Goal: Contribute content: Add original content to the website for others to see

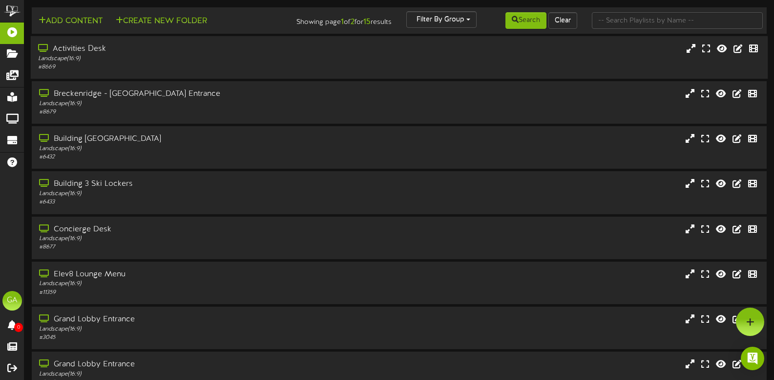
click at [261, 66] on div "# 8669" at bounding box center [184, 67] width 293 height 8
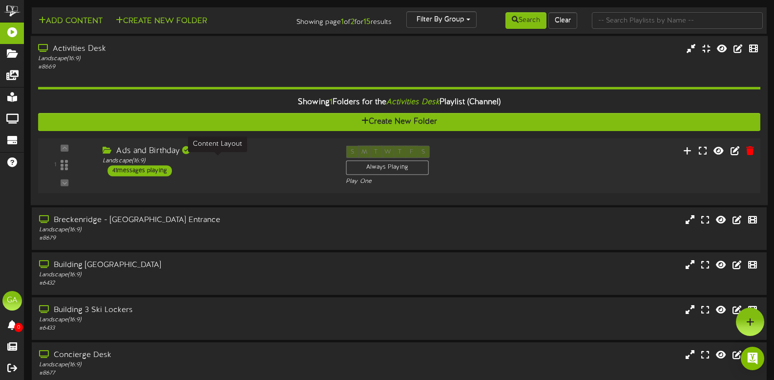
click at [266, 159] on div "Landscape ( 16:9 )" at bounding box center [217, 161] width 229 height 8
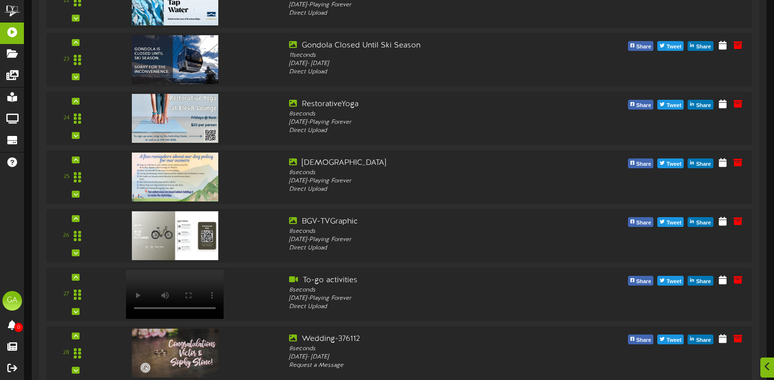
scroll to position [1514, 0]
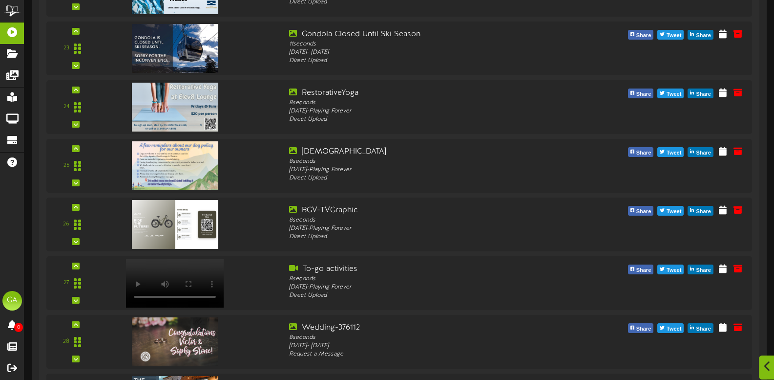
click at [764, 365] on icon at bounding box center [767, 365] width 6 height 11
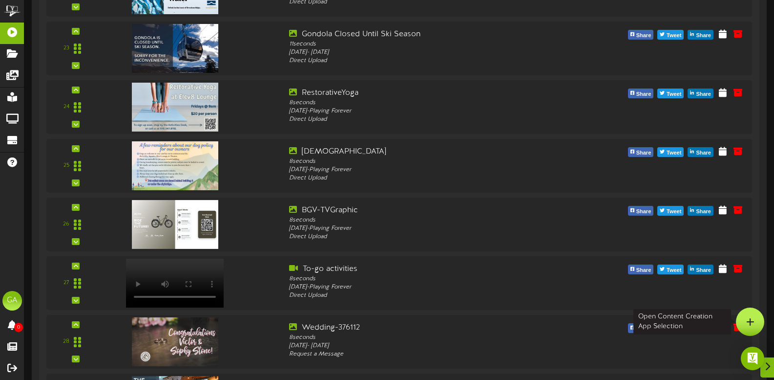
click at [761, 328] on div at bounding box center [750, 321] width 28 height 28
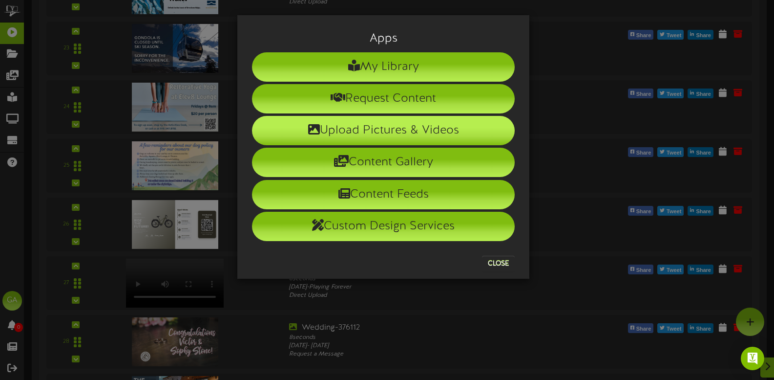
click at [423, 128] on li "Upload Pictures & Videos" at bounding box center [383, 130] width 263 height 29
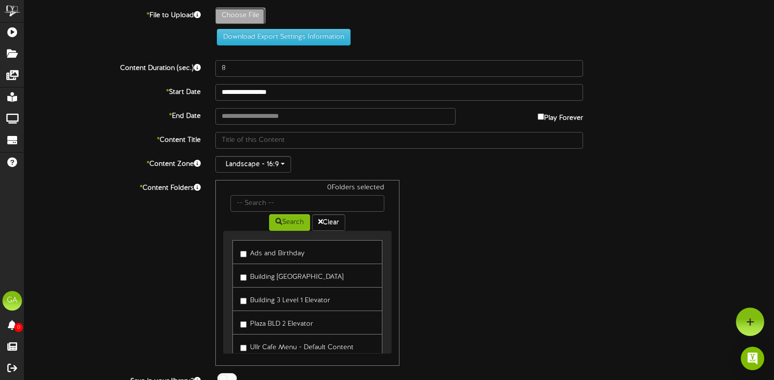
type input "**********"
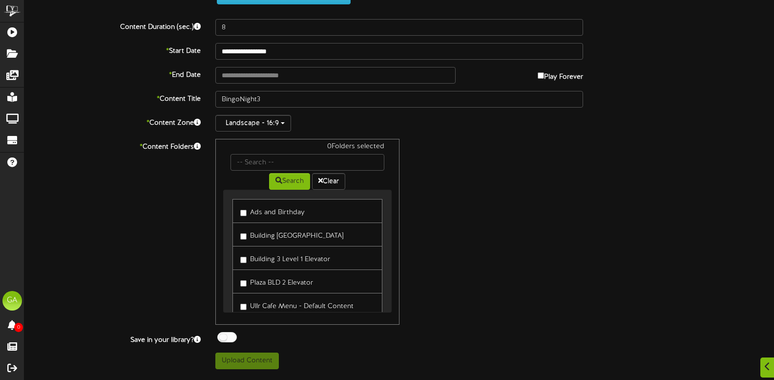
scroll to position [98, 0]
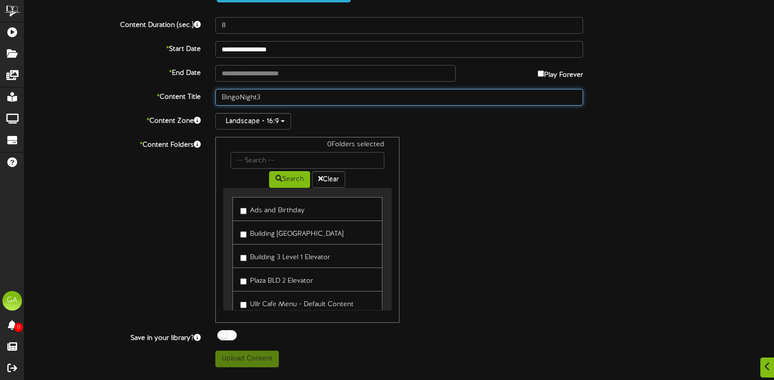
click at [363, 94] on input "BingoNight3" at bounding box center [399, 97] width 368 height 17
click at [239, 97] on input "BingoNight Thurs" at bounding box center [399, 97] width 368 height 17
type input "Bingo Night Thurs"
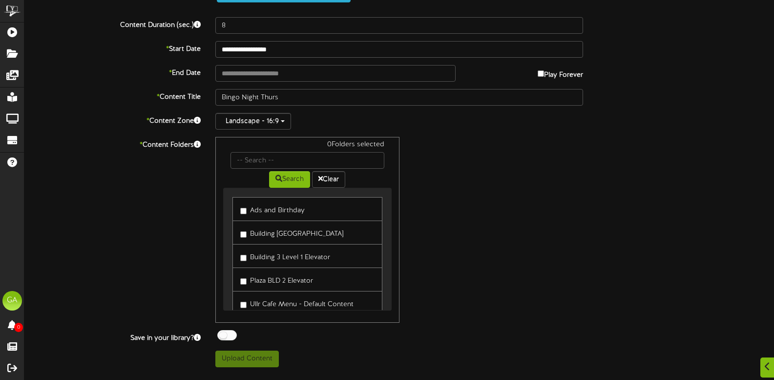
click at [494, 159] on div "0 Folders selected Search Clear Ads and Birthday Building 3 Plaza Elevator Menu" at bounding box center [399, 230] width 382 height 186
click at [239, 212] on link "Ads and Birthday" at bounding box center [307, 209] width 149 height 24
click at [248, 233] on label "Building 3 Plaza Elevator" at bounding box center [291, 232] width 103 height 13
drag, startPoint x: 242, startPoint y: 253, endPoint x: 242, endPoint y: 273, distance: 20.0
click at [242, 254] on label "Building 3 Level 1 Elevator" at bounding box center [285, 255] width 90 height 13
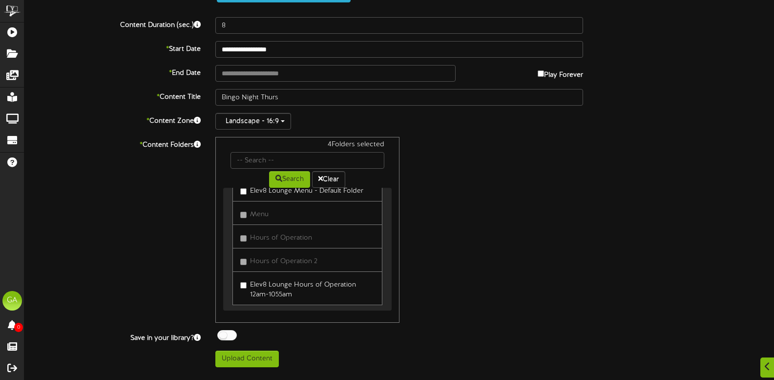
scroll to position [161, 0]
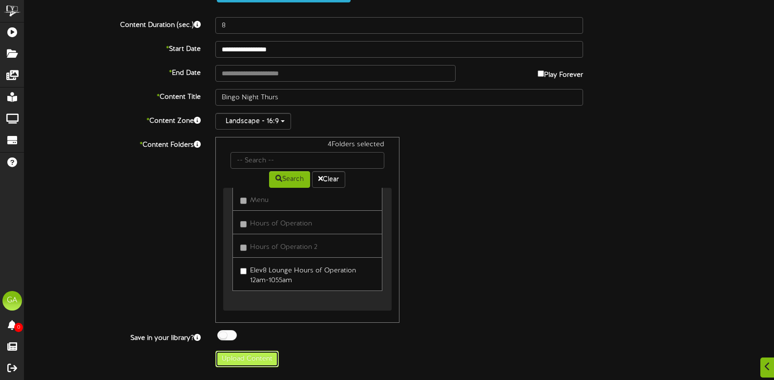
click at [267, 354] on button "Upload Content" at bounding box center [247, 358] width 64 height 17
type input "**********"
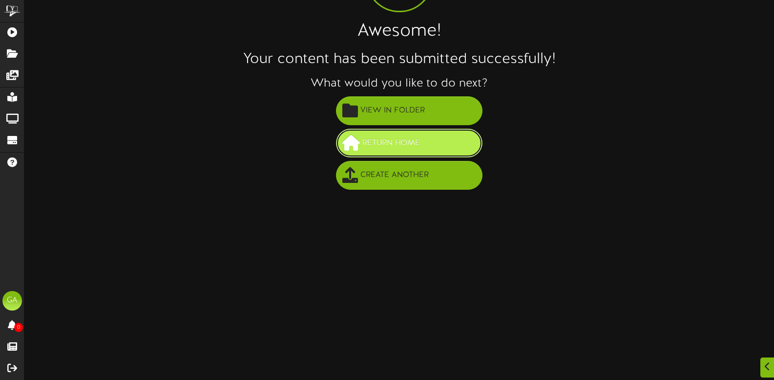
click at [406, 143] on span "Return Home" at bounding box center [391, 143] width 63 height 16
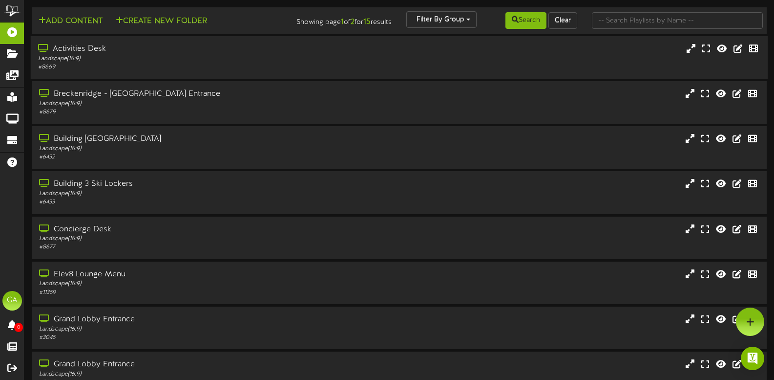
click at [166, 68] on div "# 8669" at bounding box center [184, 67] width 293 height 8
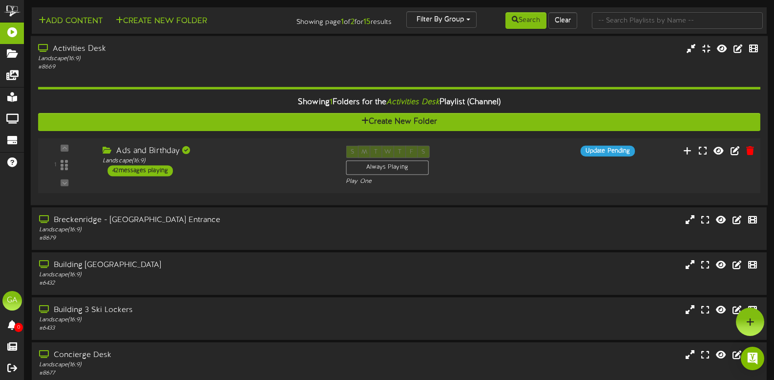
click at [271, 166] on div "Ads and Birthday Landscape ( 16:9 ) 42 messages playing" at bounding box center [216, 161] width 243 height 31
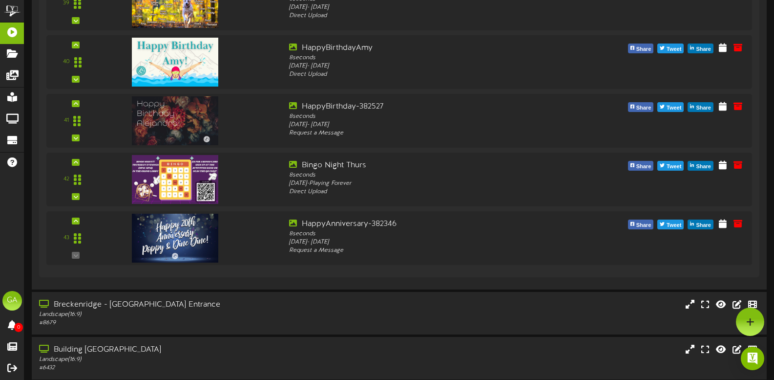
scroll to position [2345, 0]
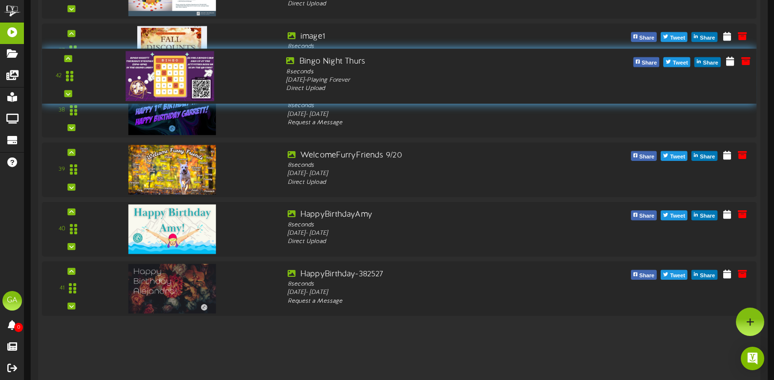
drag, startPoint x: 72, startPoint y: 344, endPoint x: 102, endPoint y: 77, distance: 268.9
click at [102, 76] on div "42" at bounding box center [399, 76] width 722 height 40
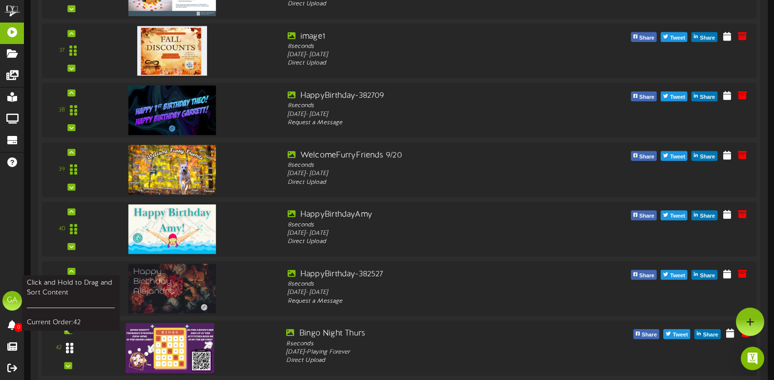
click at [76, 340] on div at bounding box center [70, 347] width 22 height 25
click at [67, 332] on icon at bounding box center [68, 330] width 4 height 5
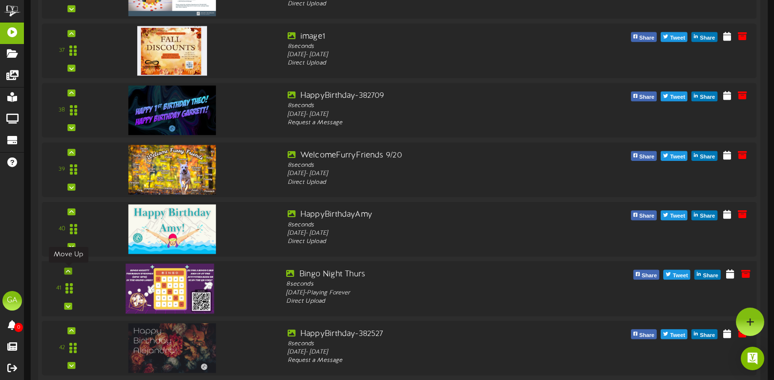
click at [70, 272] on icon at bounding box center [68, 270] width 4 height 5
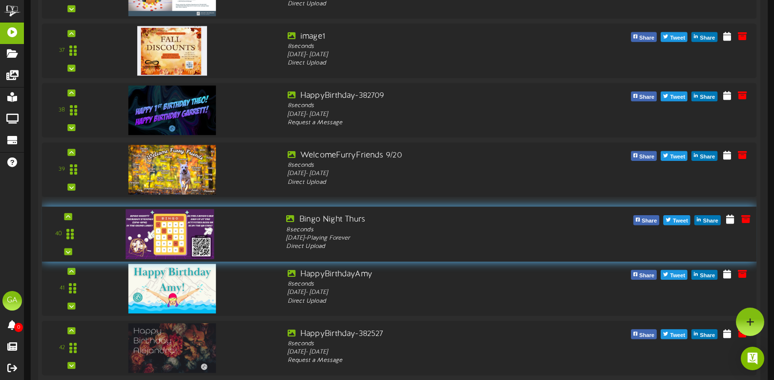
drag, startPoint x: 73, startPoint y: 230, endPoint x: 119, endPoint y: 235, distance: 45.7
click at [119, 235] on div "40 Bingo Night Thurs 8" at bounding box center [399, 234] width 722 height 40
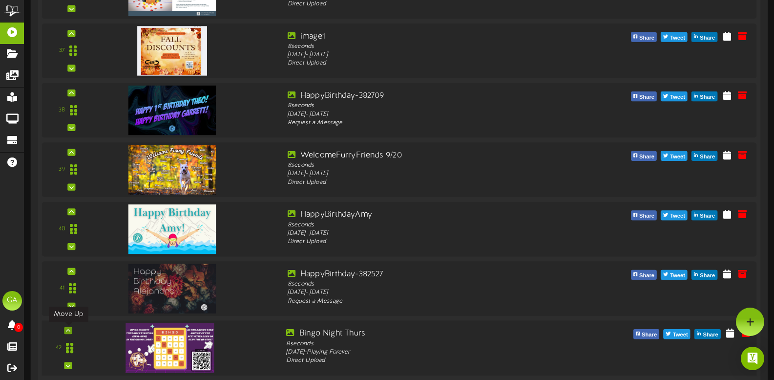
click at [68, 330] on icon at bounding box center [68, 330] width 4 height 5
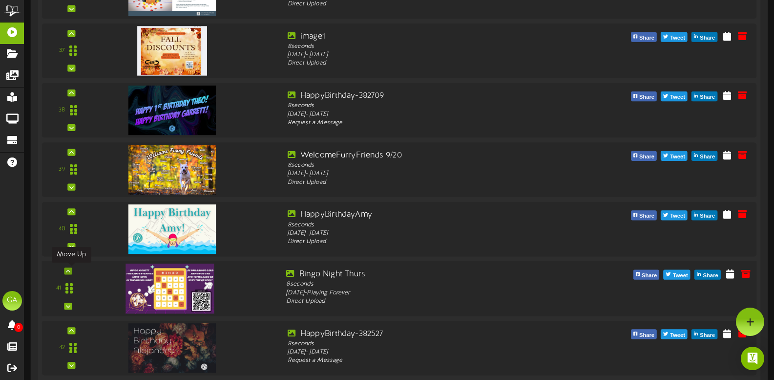
click at [71, 272] on div at bounding box center [68, 270] width 8 height 7
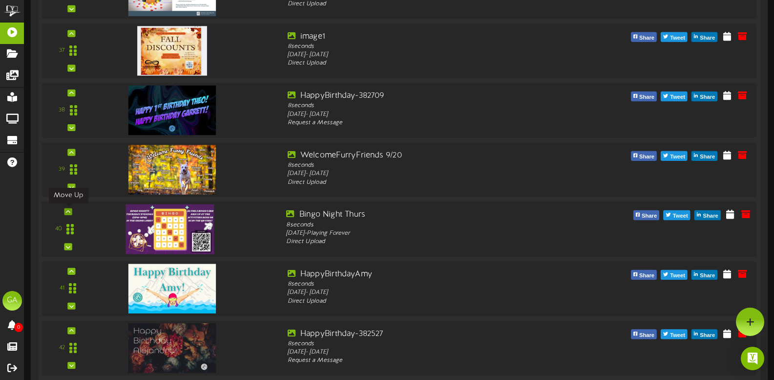
click at [70, 214] on icon at bounding box center [68, 211] width 4 height 5
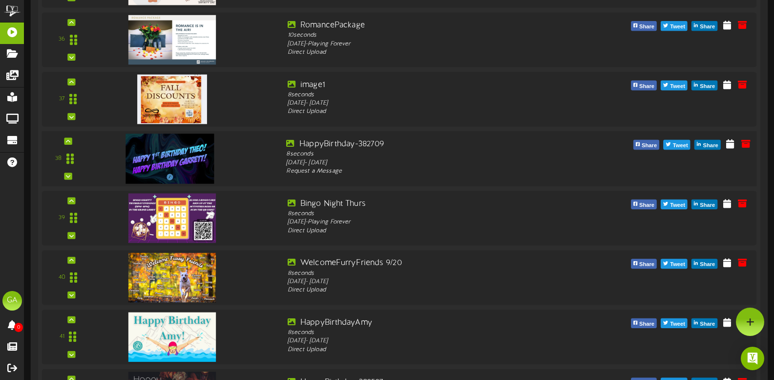
scroll to position [2247, 0]
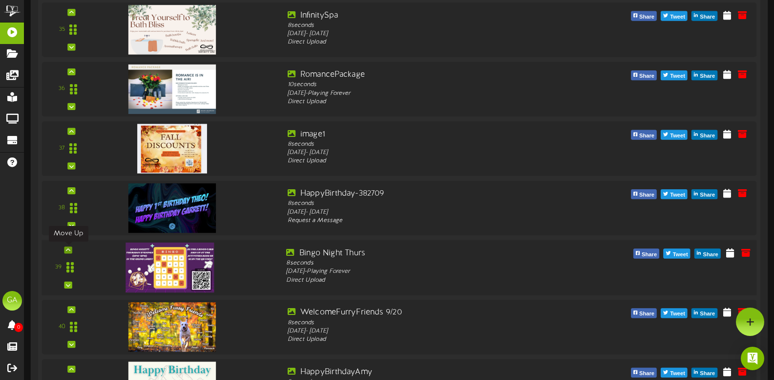
click at [71, 251] on div at bounding box center [68, 249] width 8 height 7
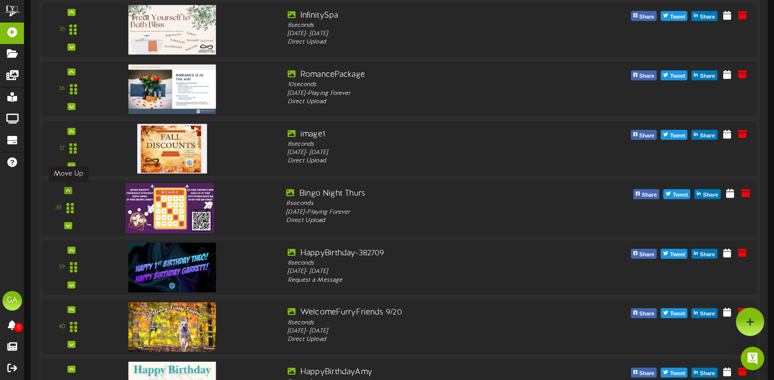
click at [67, 188] on icon at bounding box center [68, 190] width 4 height 5
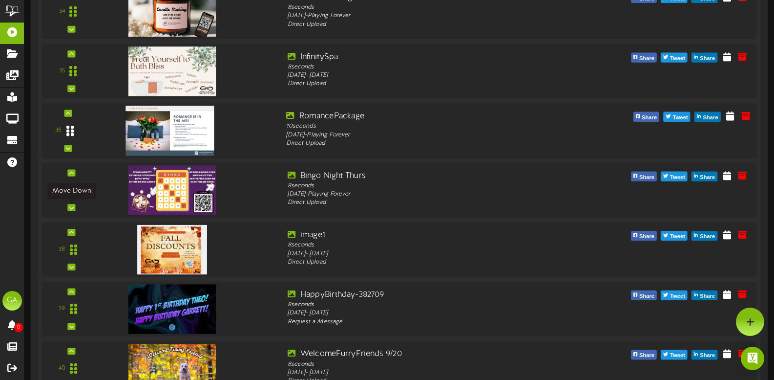
scroll to position [2149, 0]
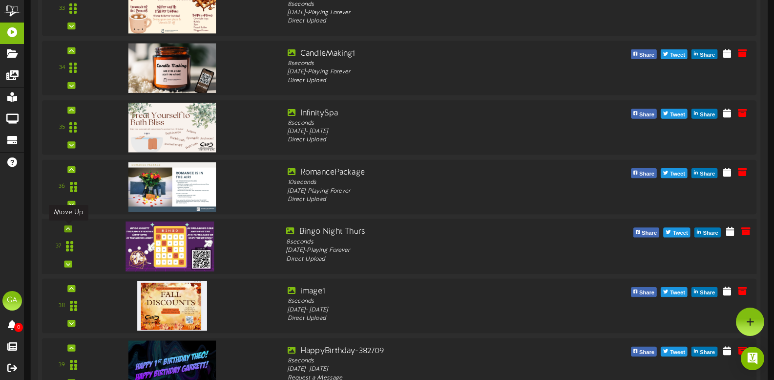
click at [71, 229] on div at bounding box center [68, 228] width 8 height 7
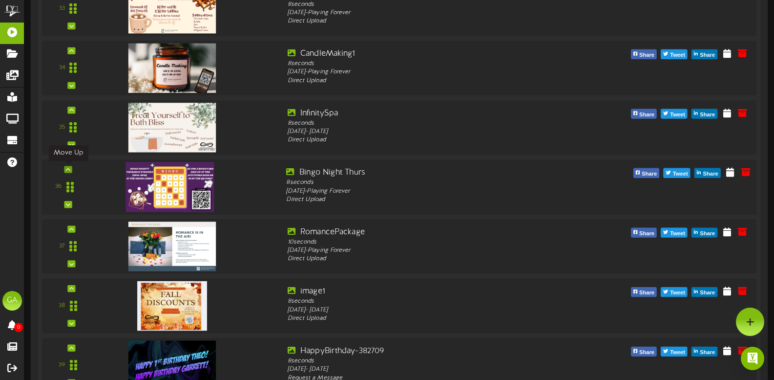
click at [69, 168] on icon at bounding box center [68, 169] width 4 height 5
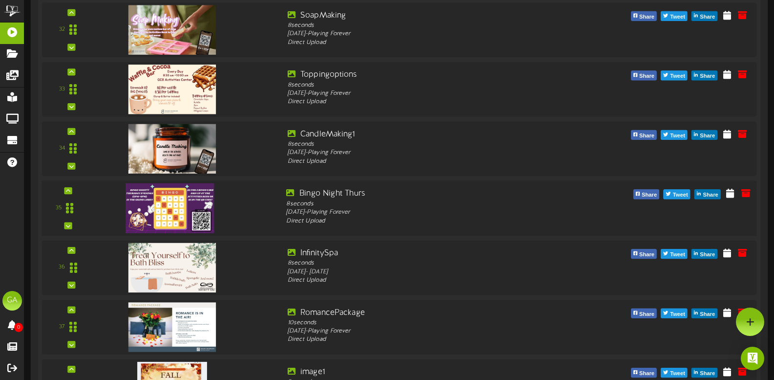
scroll to position [2052, 0]
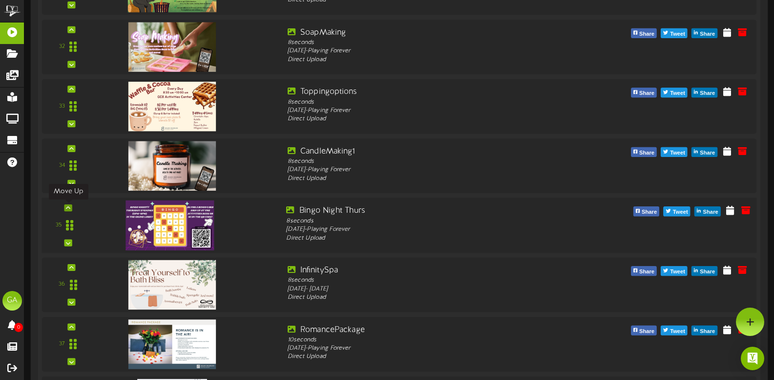
click at [68, 207] on icon at bounding box center [68, 207] width 4 height 5
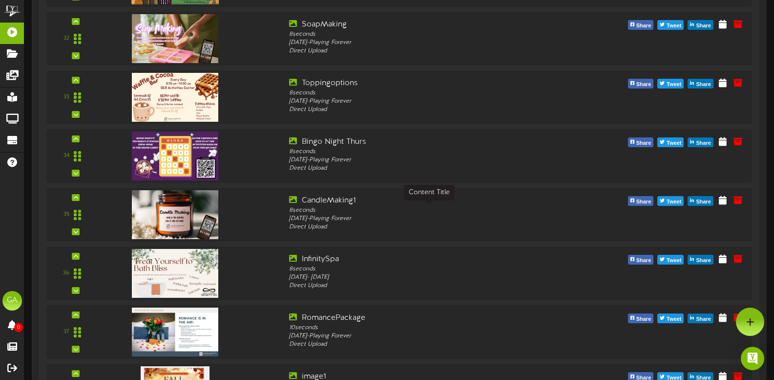
scroll to position [1954, 0]
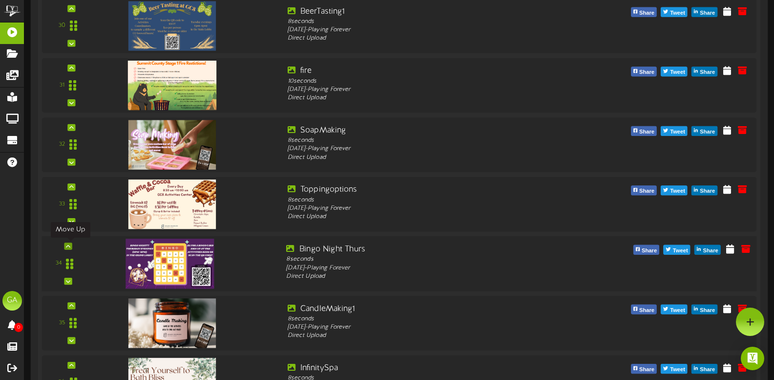
click at [71, 243] on div at bounding box center [68, 245] width 8 height 7
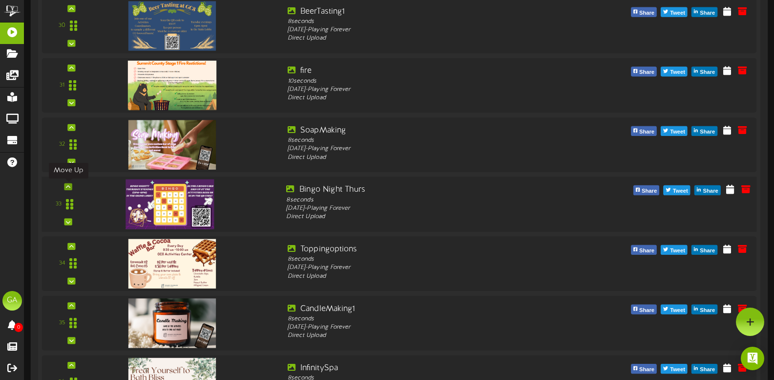
click at [66, 187] on icon at bounding box center [68, 186] width 4 height 5
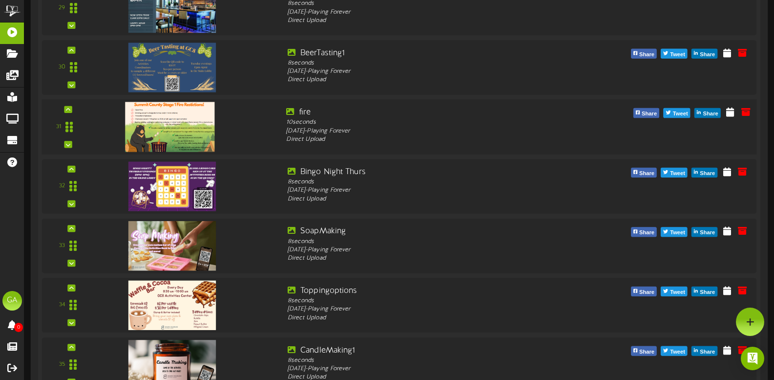
scroll to position [1856, 0]
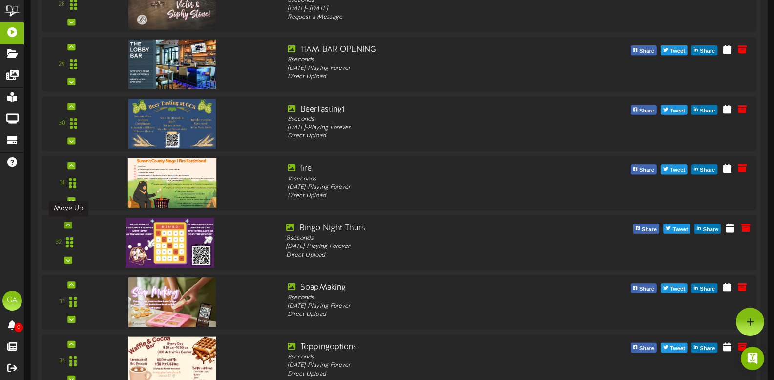
click at [68, 224] on icon at bounding box center [68, 224] width 4 height 5
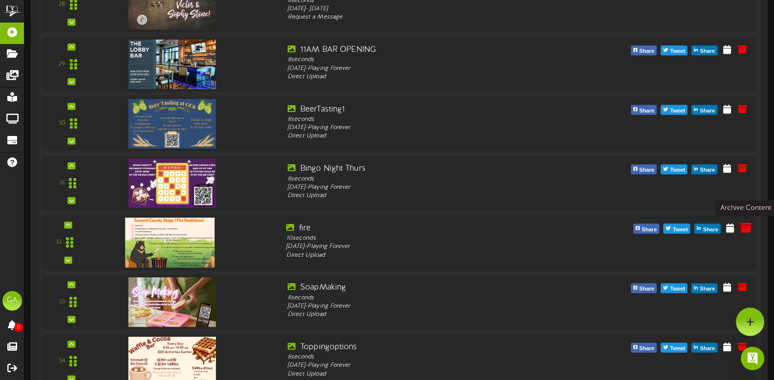
click at [750, 229] on icon at bounding box center [746, 227] width 11 height 11
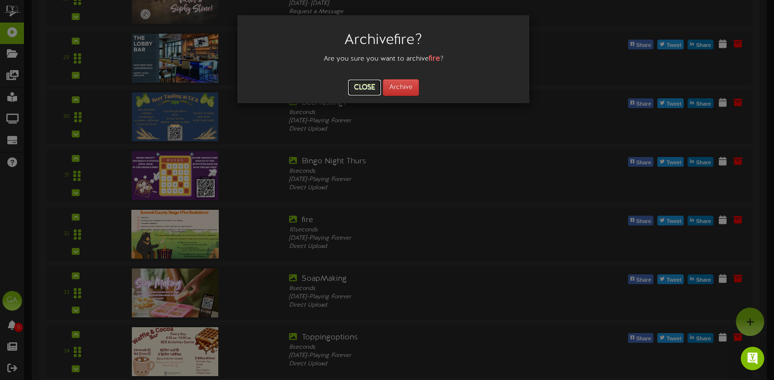
click at [374, 84] on button "Close" at bounding box center [364, 88] width 33 height 16
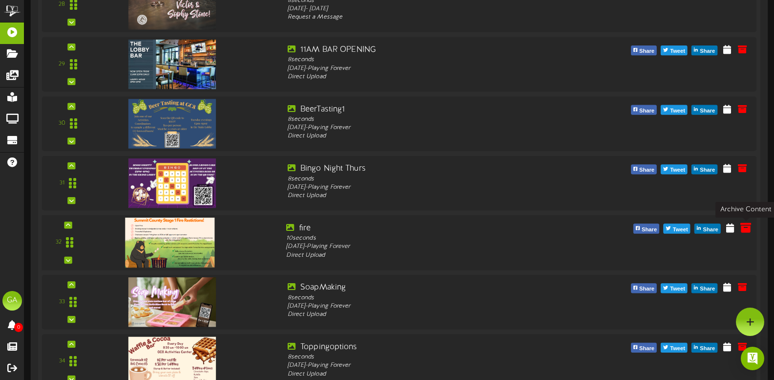
click at [743, 227] on icon at bounding box center [746, 227] width 11 height 11
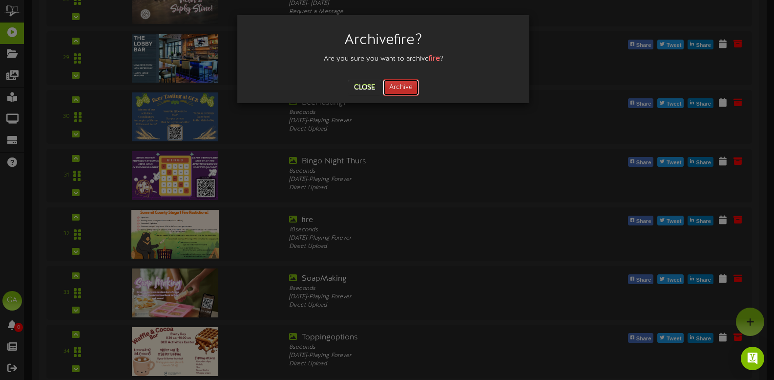
click at [411, 90] on button "Archive" at bounding box center [401, 87] width 36 height 17
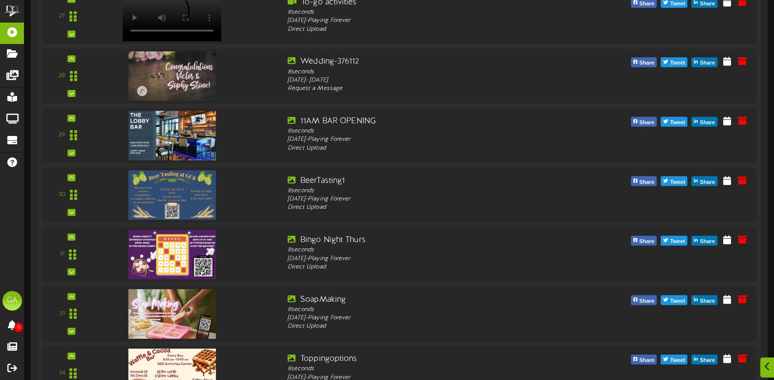
scroll to position [1807, 0]
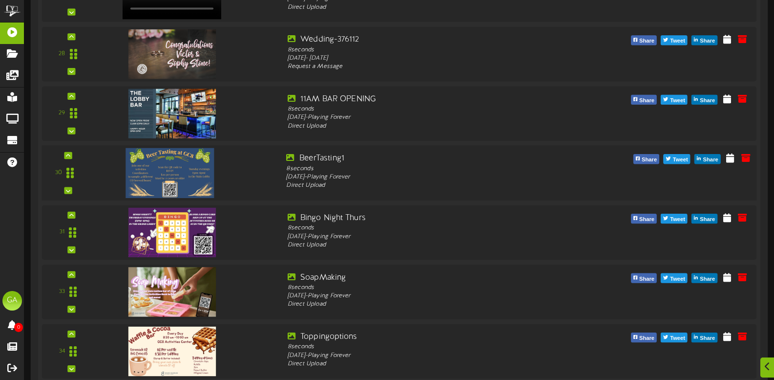
click at [168, 169] on img at bounding box center [170, 173] width 89 height 50
